Goal: Task Accomplishment & Management: Complete application form

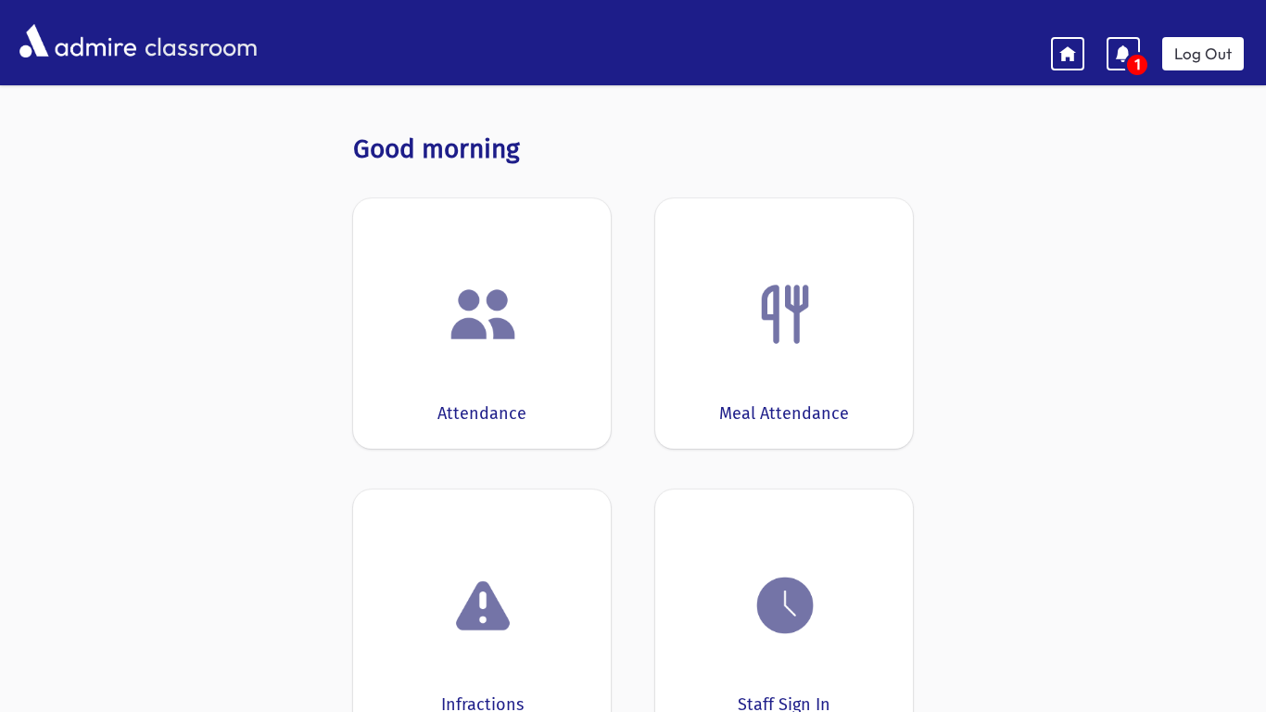
click at [500, 308] on img at bounding box center [482, 314] width 70 height 70
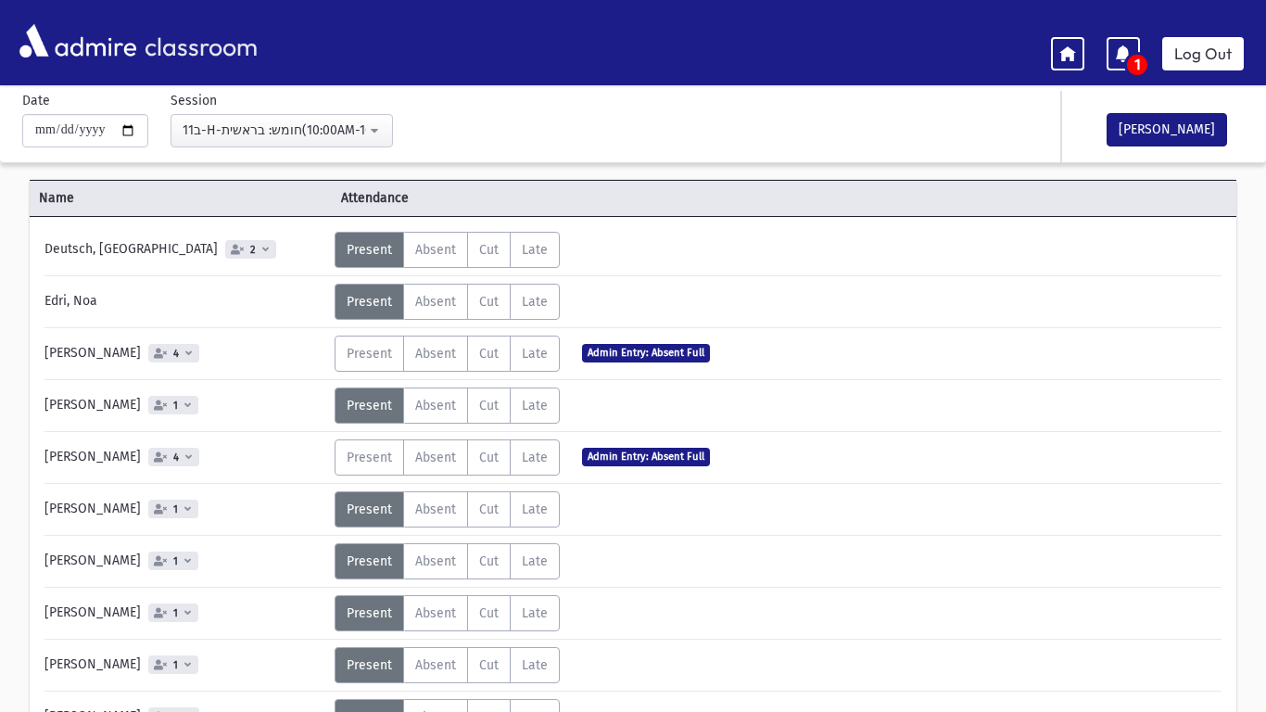
scroll to position [74, 0]
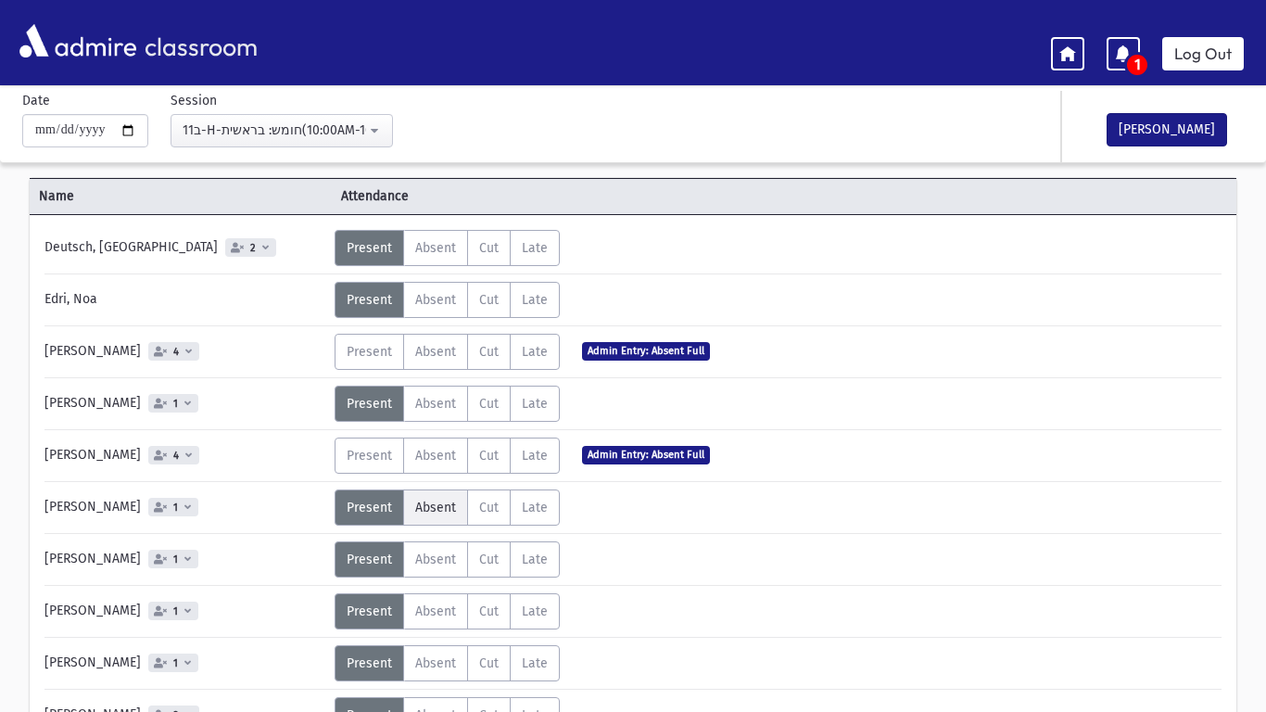
click at [434, 510] on span "Absent" at bounding box center [435, 507] width 41 height 16
click at [888, 694] on div "Deutsch, [GEOGRAPHIC_DATA] 2 Status Unexcused Admin: Present P Absent A Cut C L…" at bounding box center [632, 641] width 1177 height 823
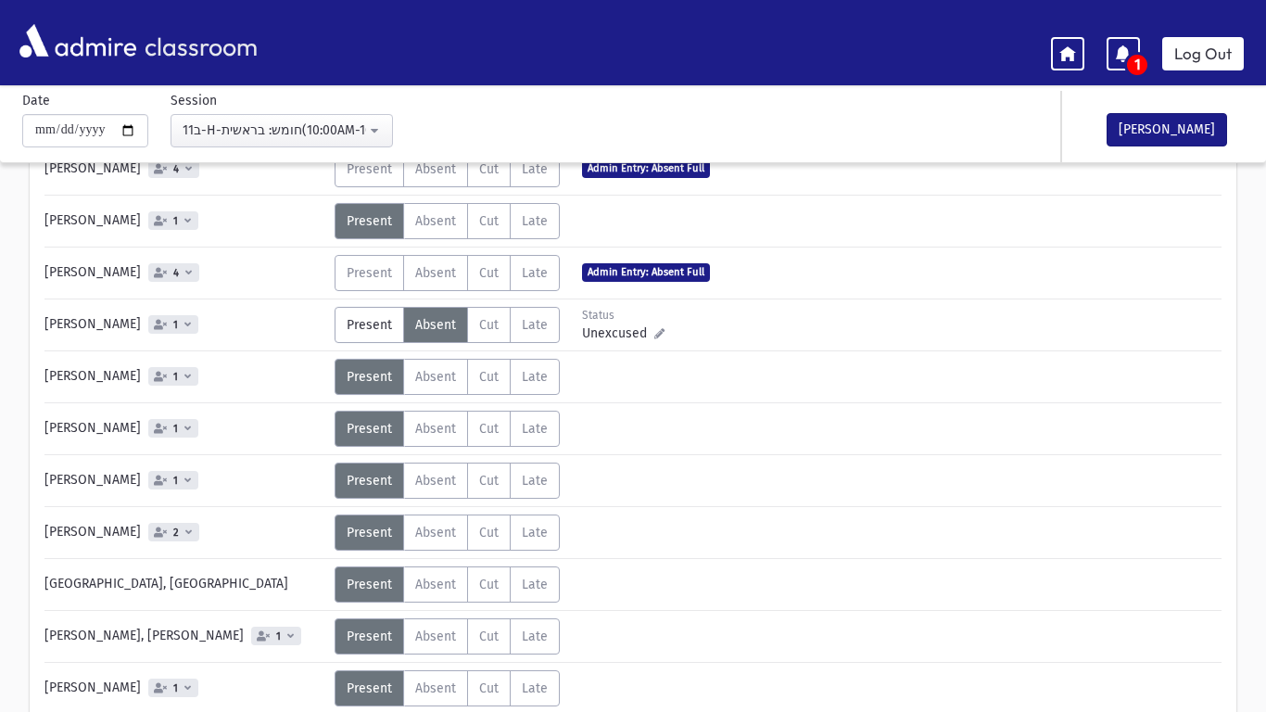
scroll to position [259, 0]
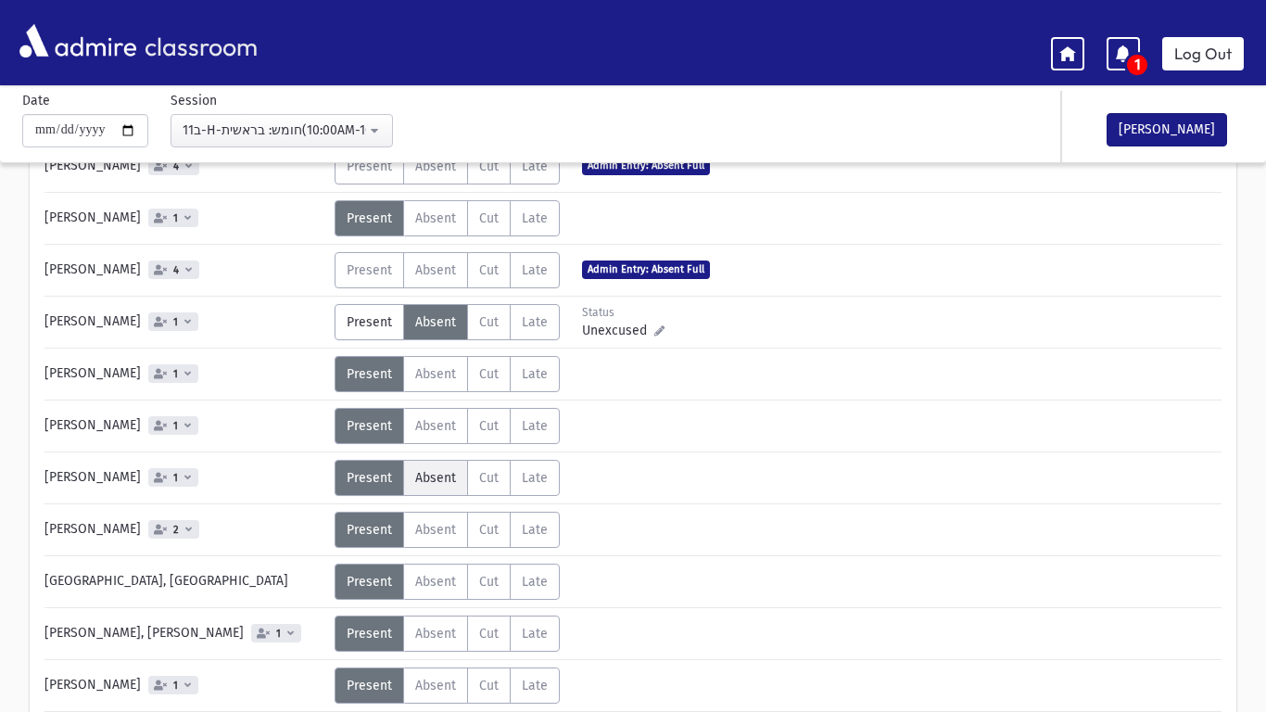
click at [432, 481] on span "Absent" at bounding box center [435, 478] width 41 height 16
click at [620, 573] on div "Present P Absent A Cut C Late L Status" at bounding box center [499, 581] width 330 height 36
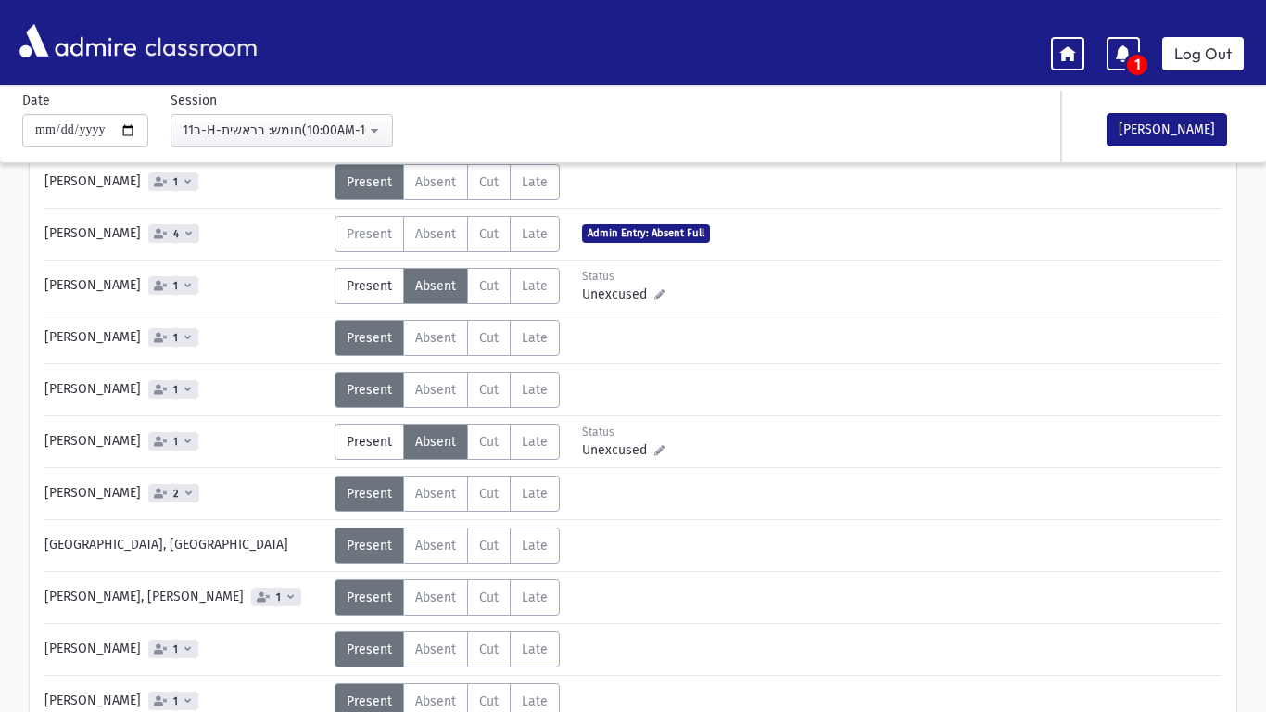
scroll to position [296, 0]
click at [441, 592] on span "Absent" at bounding box center [435, 596] width 41 height 16
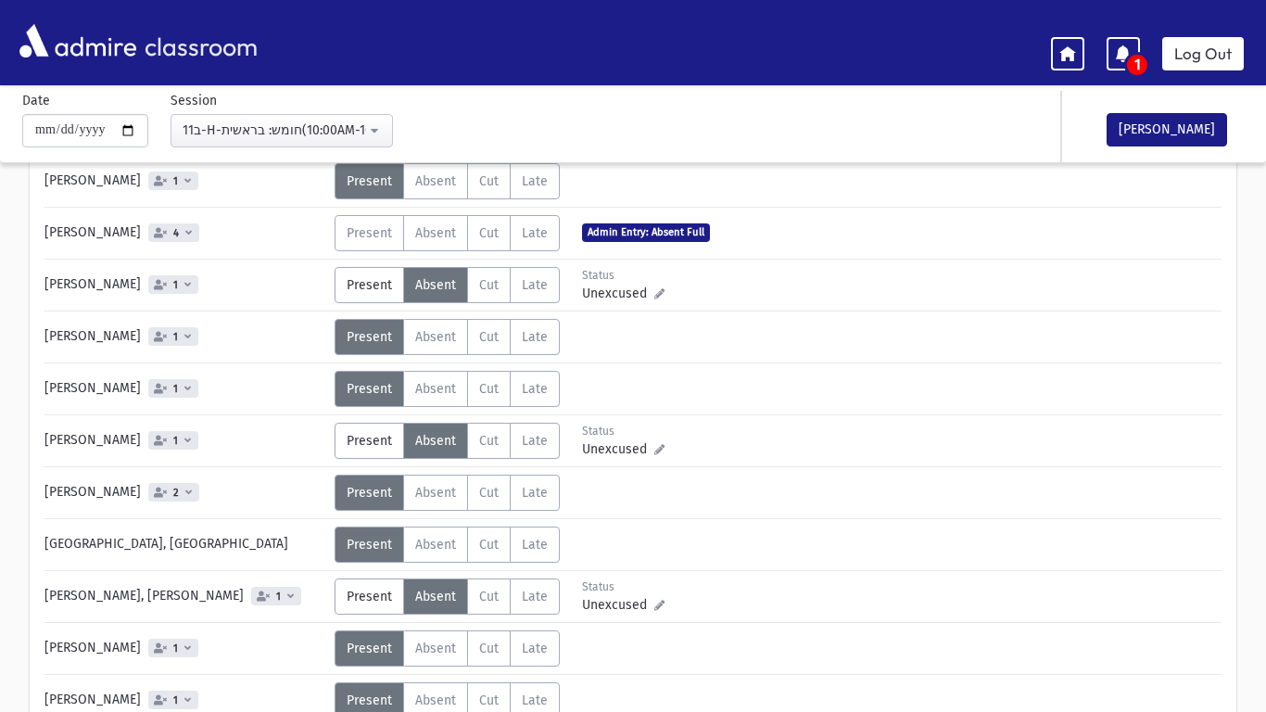
click at [678, 599] on div "Status Unexcused Admin: Present P Absent A C" at bounding box center [776, 596] width 884 height 36
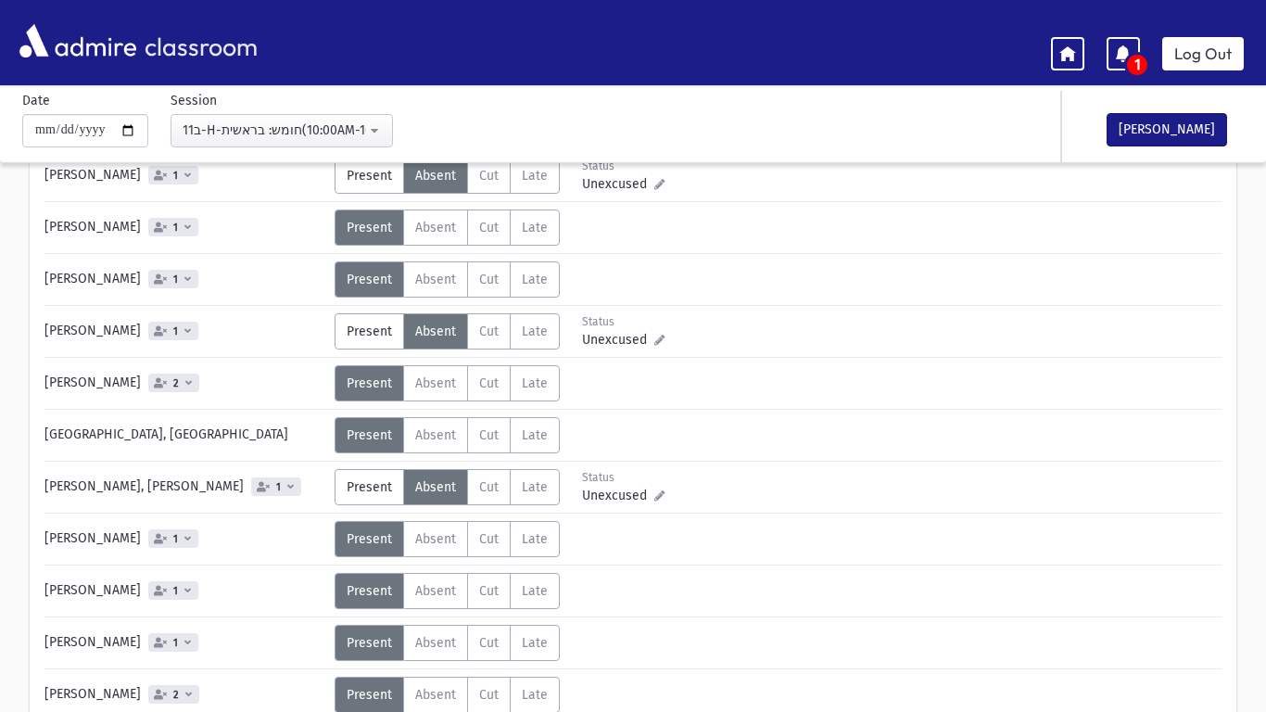
scroll to position [408, 0]
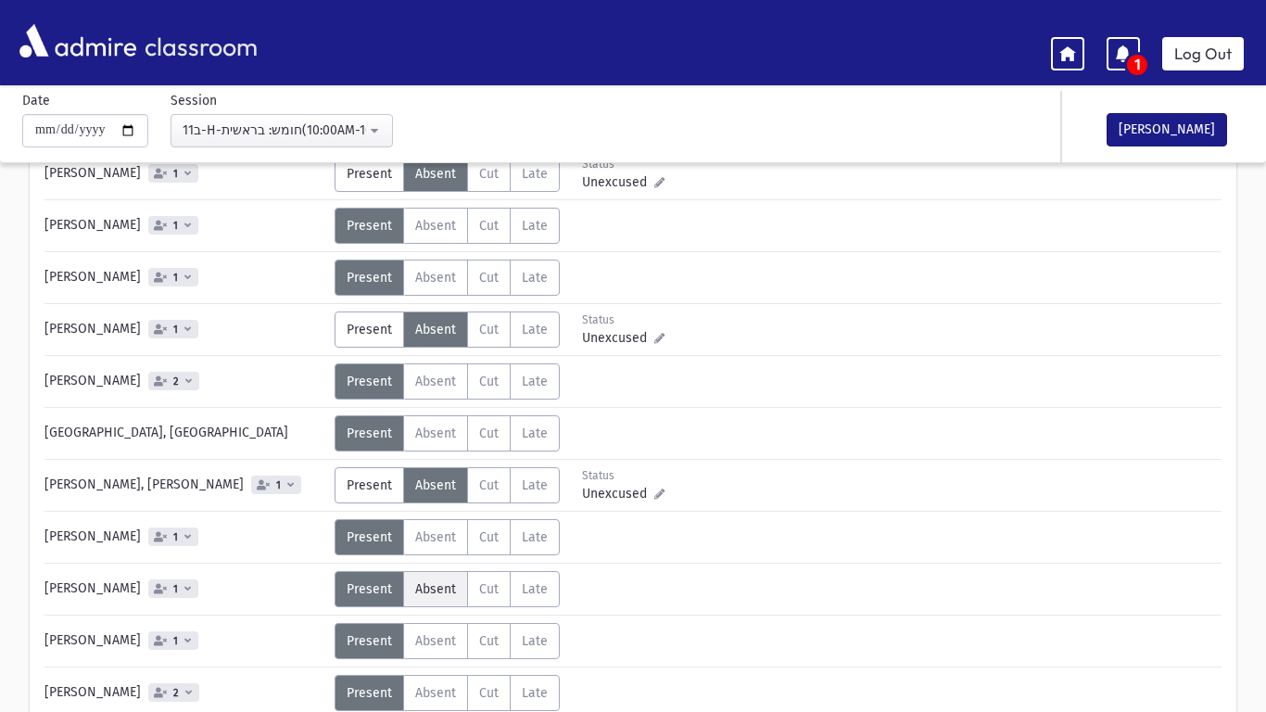
click at [429, 586] on span "Absent" at bounding box center [435, 589] width 41 height 16
click at [840, 638] on div "Status Unexcused Admin: Present P Absent A C" at bounding box center [776, 641] width 884 height 36
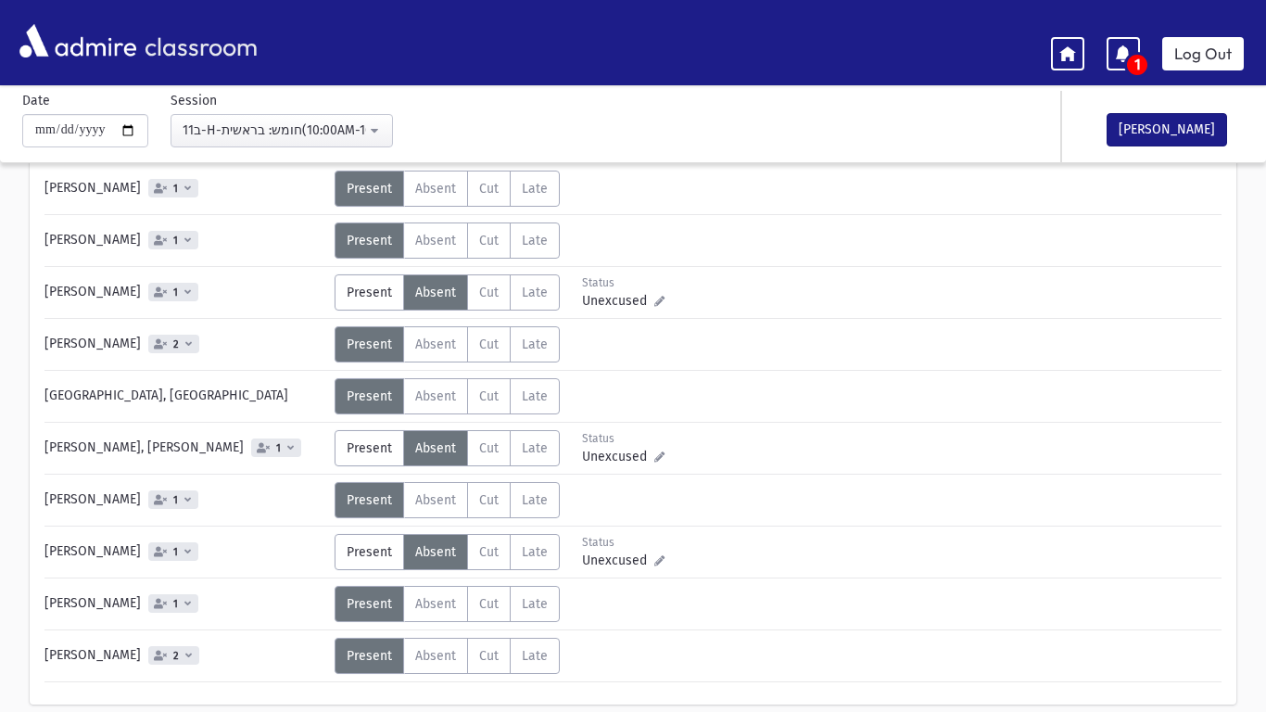
scroll to position [482, 0]
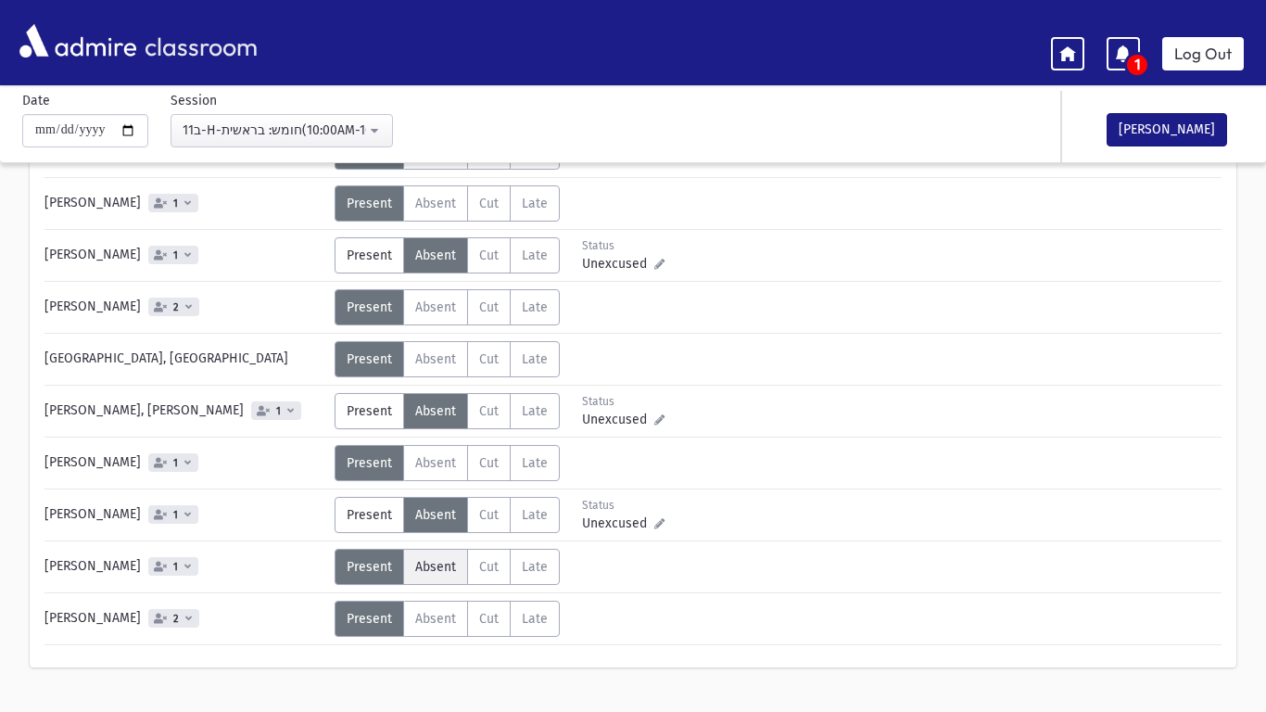
click at [437, 561] on span "Absent" at bounding box center [435, 567] width 41 height 16
click at [827, 607] on div "Status Unexcused Admin: Present P Absent A C" at bounding box center [776, 618] width 884 height 36
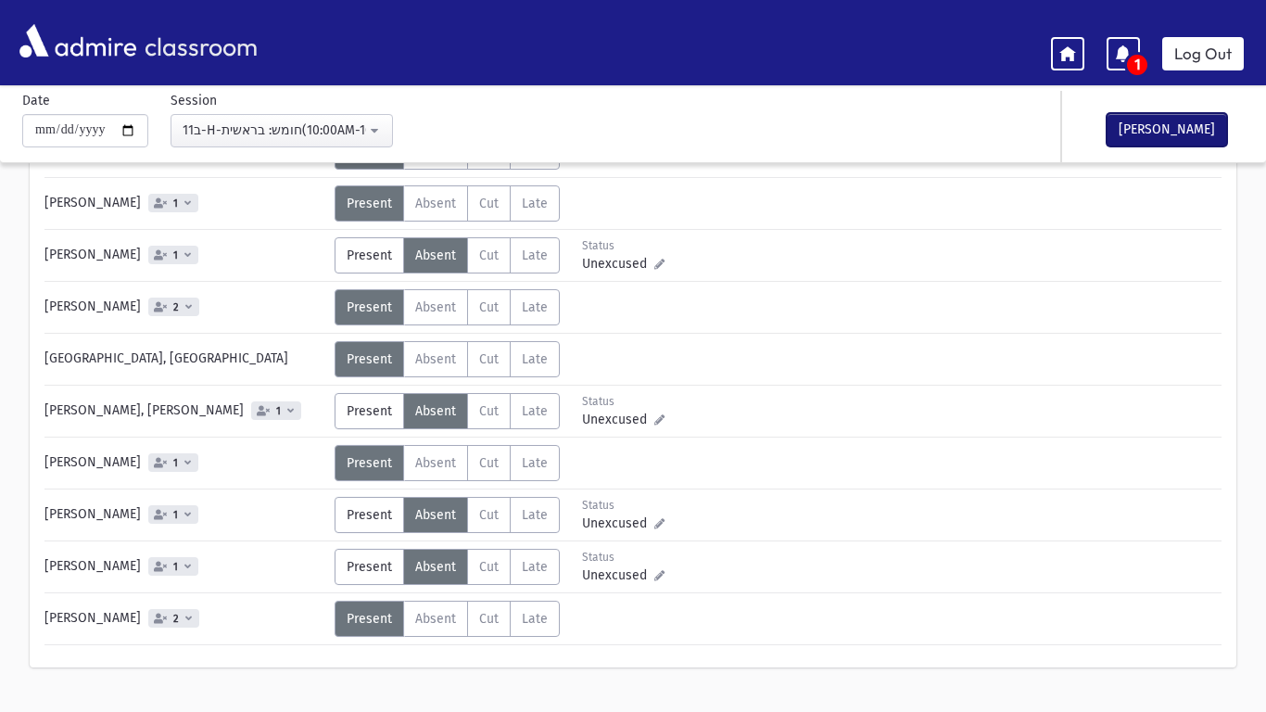
click at [1196, 121] on button "[PERSON_NAME]" at bounding box center [1166, 129] width 120 height 33
click at [1203, 57] on link "Log Out" at bounding box center [1203, 53] width 82 height 33
